Goal: Task Accomplishment & Management: Complete application form

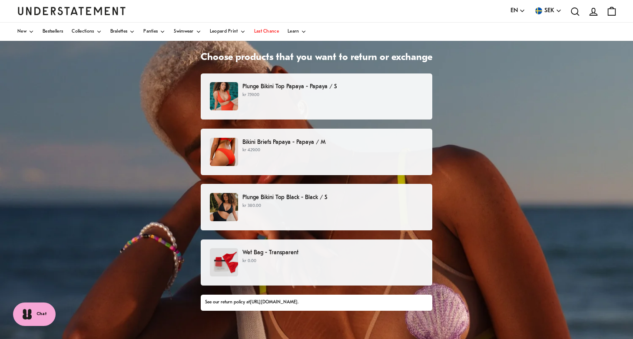
scroll to position [36, 0]
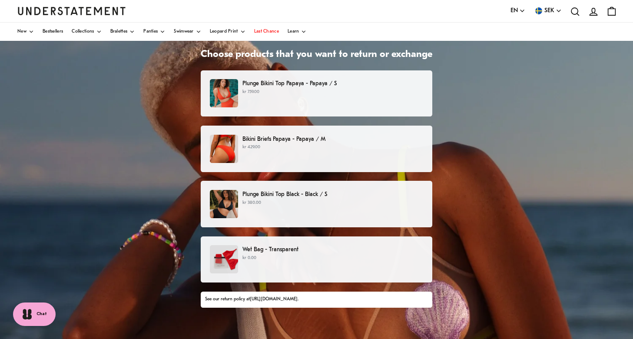
click at [360, 86] on p "Plunge Bikini Top Papaya - Papaya / S" at bounding box center [332, 83] width 181 height 9
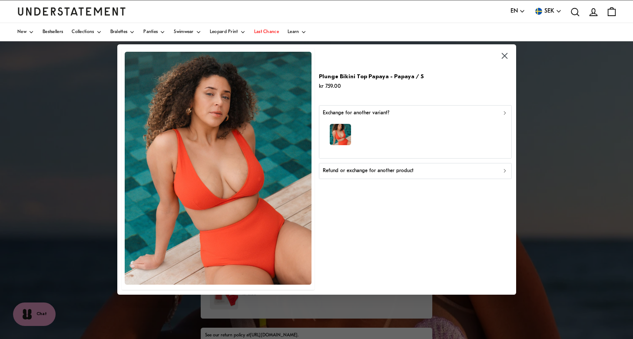
click at [456, 171] on div "Refund or exchange for another product" at bounding box center [414, 171] width 185 height 8
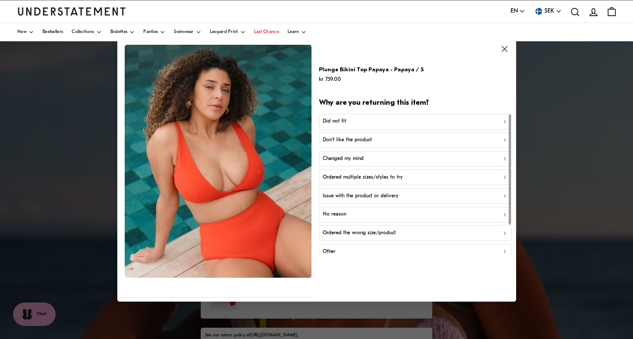
click at [446, 120] on div "Did not fit" at bounding box center [414, 121] width 185 height 8
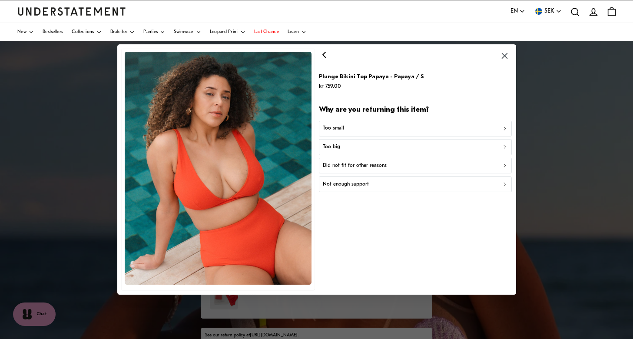
click at [437, 127] on div "Too small" at bounding box center [414, 128] width 185 height 8
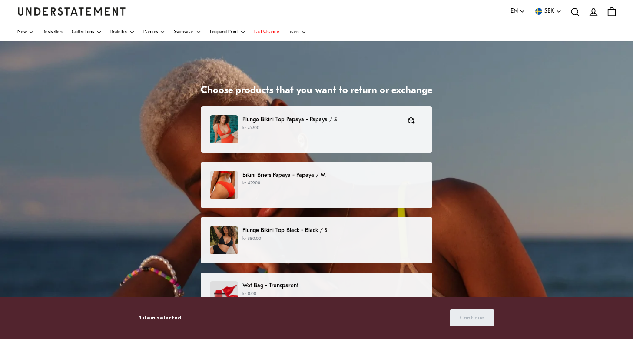
click at [357, 185] on p "kr 429.00" at bounding box center [332, 183] width 181 height 7
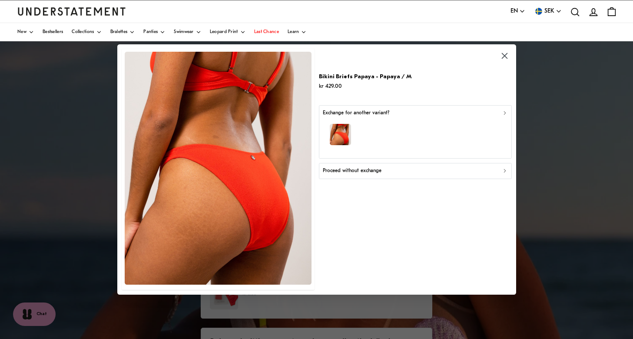
click at [412, 171] on div "Proceed without exchange" at bounding box center [414, 171] width 185 height 8
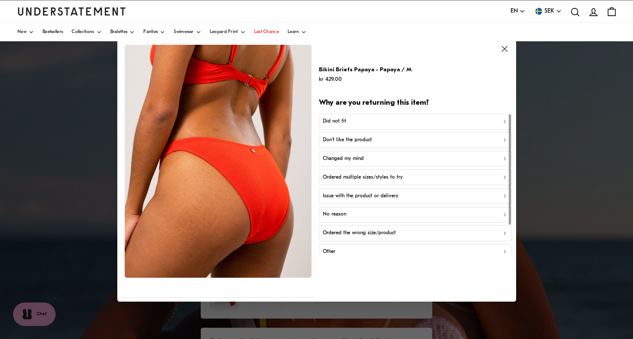
click at [411, 119] on div "Did not fit" at bounding box center [414, 121] width 185 height 8
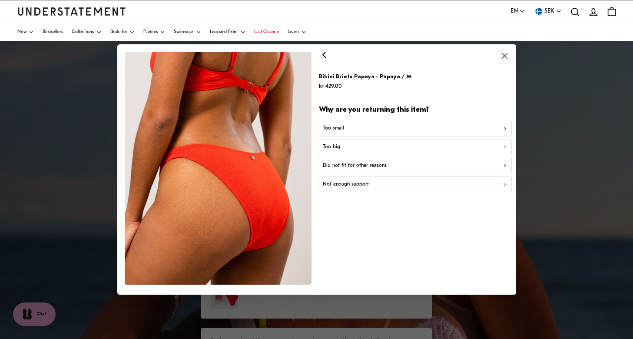
click at [408, 130] on div "Too small" at bounding box center [414, 128] width 185 height 8
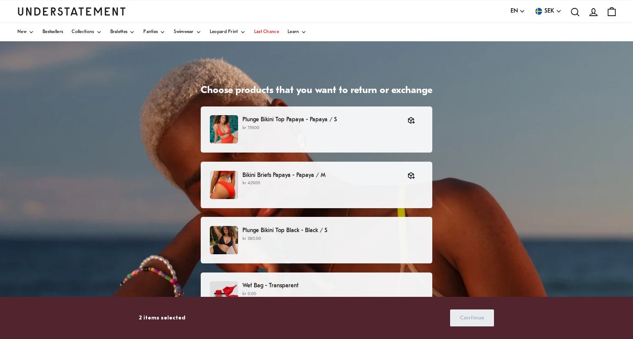
click at [345, 244] on div "Plunge Bikini Top Black - Black / S kr 380.00" at bounding box center [316, 240] width 213 height 28
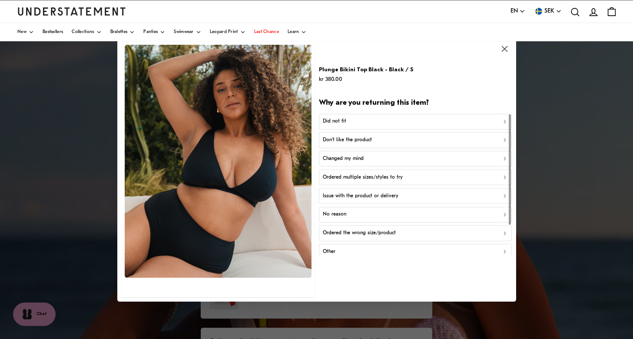
click at [416, 116] on button "Did not fit" at bounding box center [415, 121] width 192 height 16
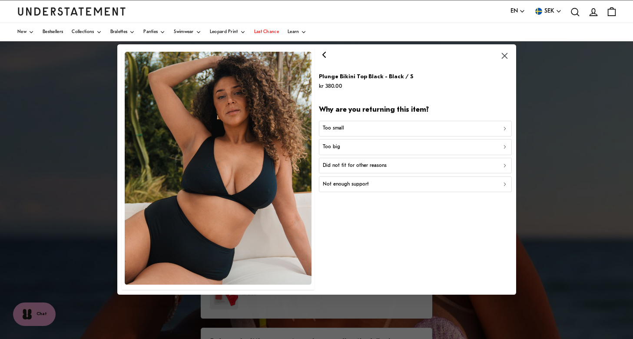
click at [406, 125] on div "Too small" at bounding box center [414, 128] width 185 height 8
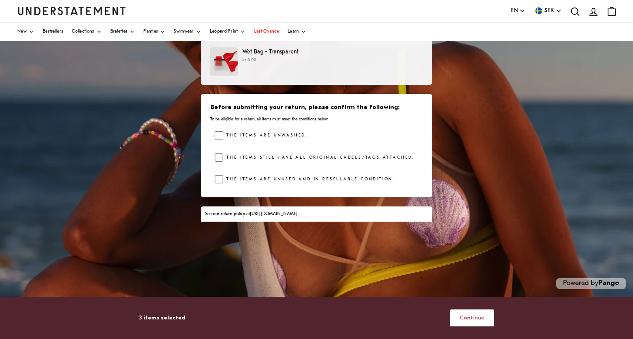
scroll to position [137, 0]
click at [468, 319] on span "Continue" at bounding box center [471, 318] width 25 height 16
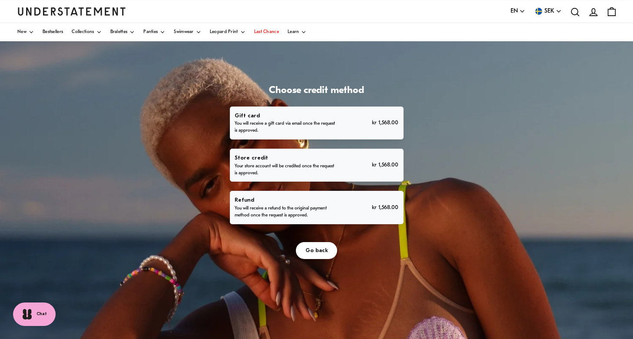
click at [336, 219] on p "You will receive a refund to the original payment method once the request is ap…" at bounding box center [284, 212] width 101 height 14
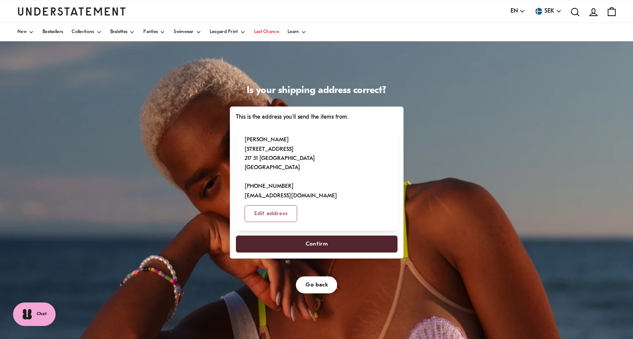
click at [387, 252] on span "Confirm" at bounding box center [316, 244] width 142 height 16
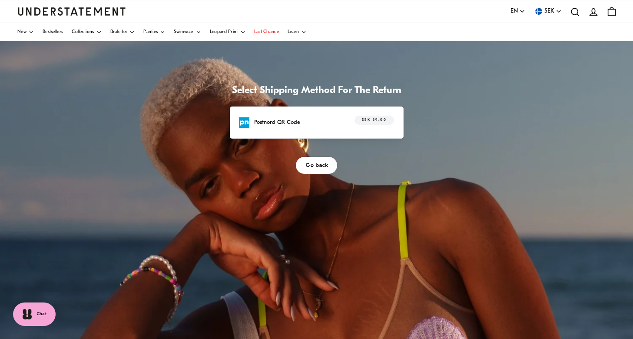
click at [394, 129] on div "SEK 39.00" at bounding box center [369, 121] width 49 height 13
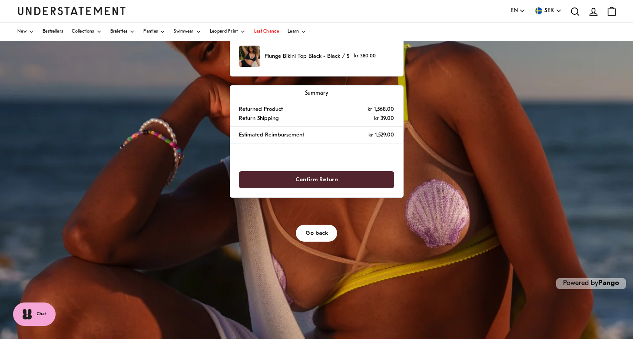
scroll to position [137, 0]
click at [338, 188] on span "Confirm Return" at bounding box center [316, 180] width 43 height 16
